Goal: Transaction & Acquisition: Purchase product/service

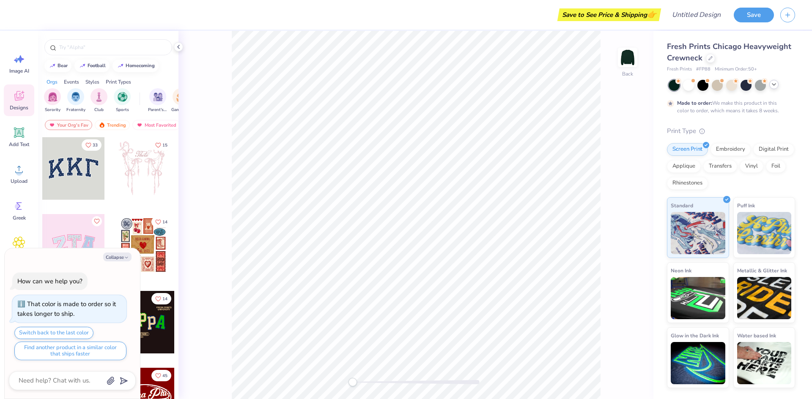
click at [776, 86] on icon at bounding box center [773, 84] width 7 height 7
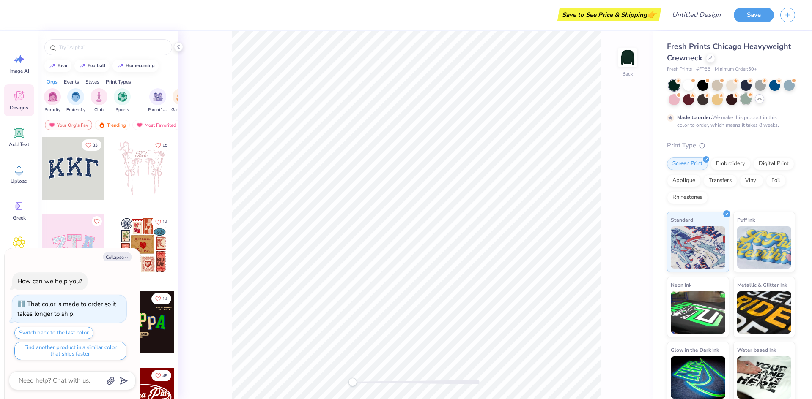
click at [751, 100] on div at bounding box center [745, 98] width 11 height 11
click at [722, 98] on div at bounding box center [716, 98] width 11 height 11
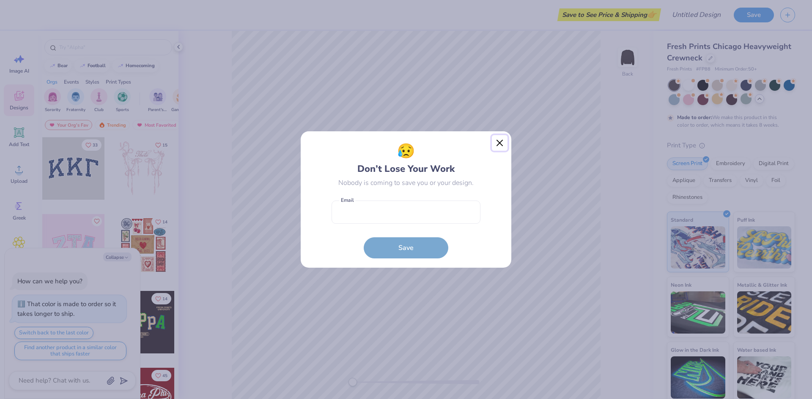
click at [497, 140] on button "Close" at bounding box center [500, 143] width 16 height 16
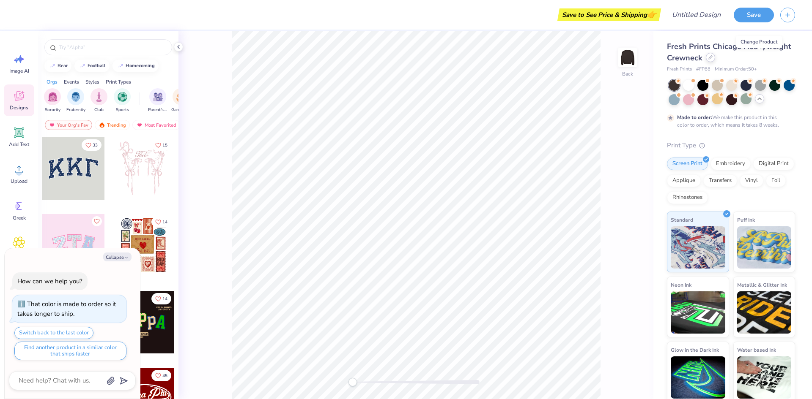
click at [715, 58] on div at bounding box center [710, 57] width 9 height 9
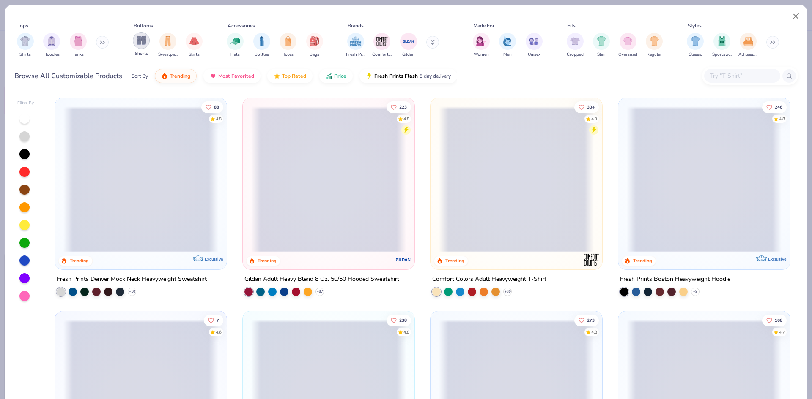
click at [145, 45] on img "filter for Shorts" at bounding box center [142, 41] width 10 height 10
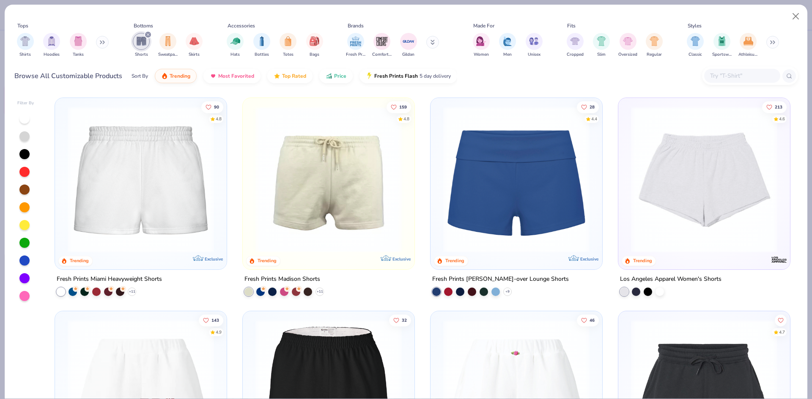
click at [163, 164] on img at bounding box center [140, 180] width 155 height 146
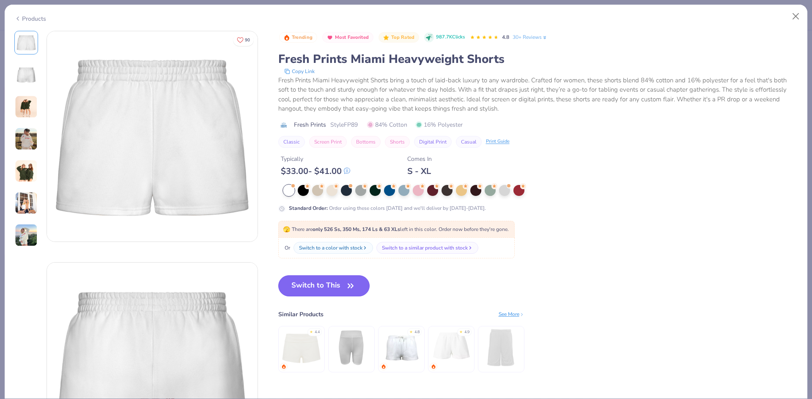
click at [336, 286] on button "Switch to This" at bounding box center [324, 286] width 92 height 21
click at [20, 101] on img at bounding box center [26, 107] width 23 height 23
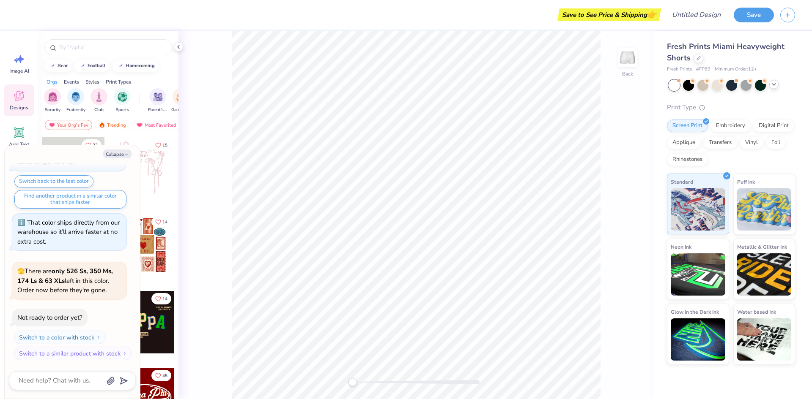
click at [775, 84] on polyline at bounding box center [773, 85] width 3 height 2
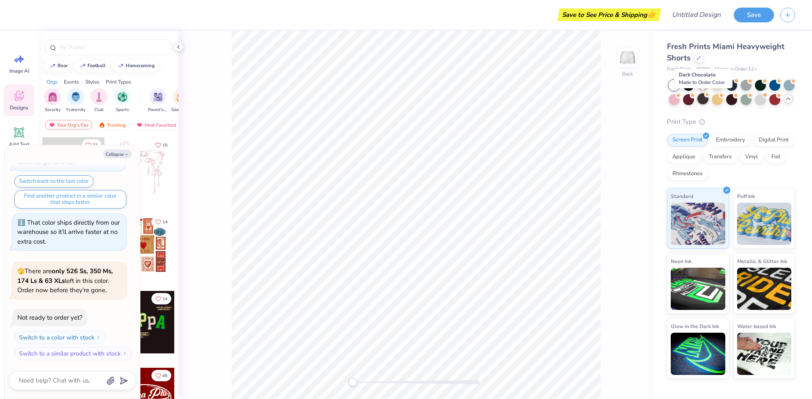
click at [703, 100] on div at bounding box center [702, 98] width 11 height 11
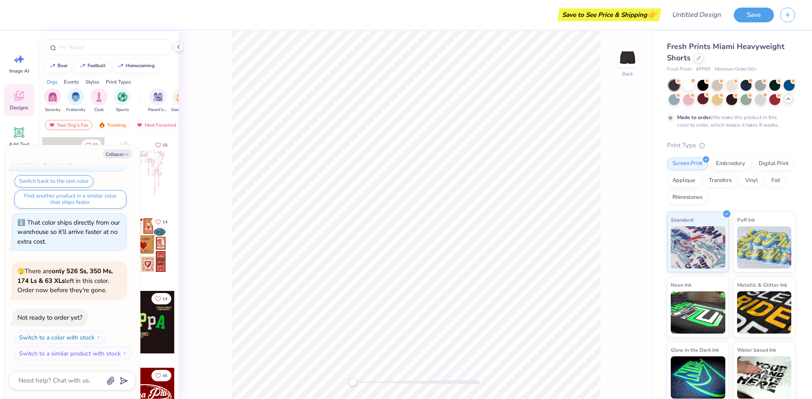
scroll to position [119, 0]
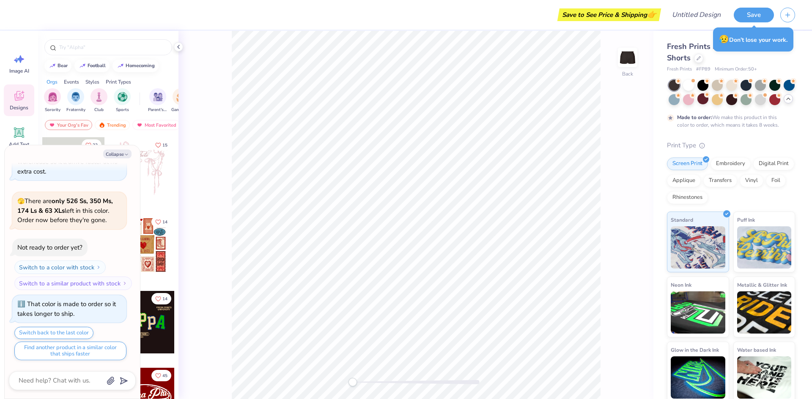
type textarea "x"
